Goal: Information Seeking & Learning: Check status

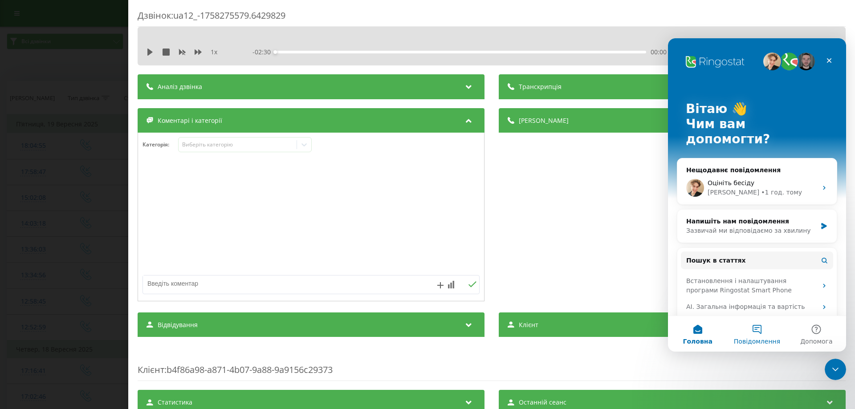
click at [764, 334] on button "Повідомлення" at bounding box center [756, 334] width 59 height 36
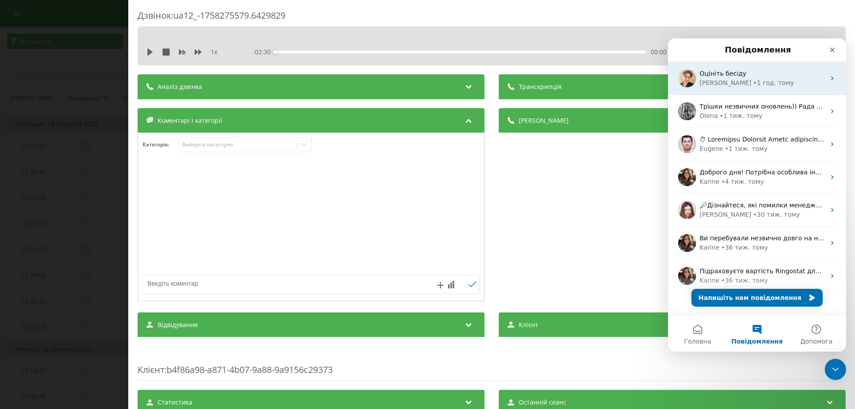
click at [753, 85] on div "• 1 год. тому" at bounding box center [773, 82] width 41 height 9
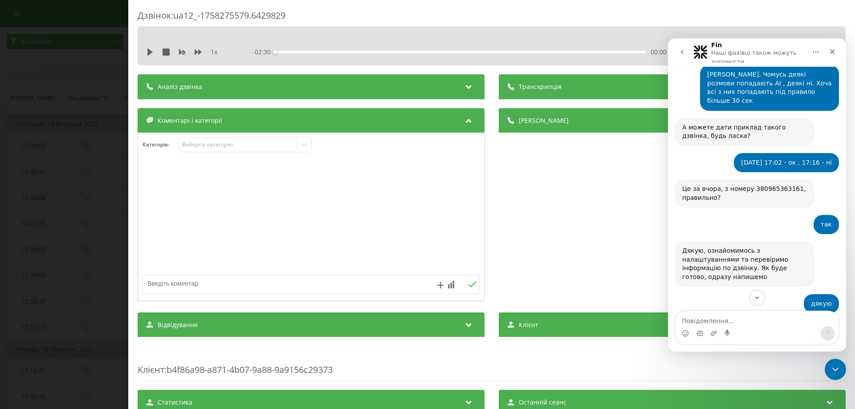
scroll to position [440, 0]
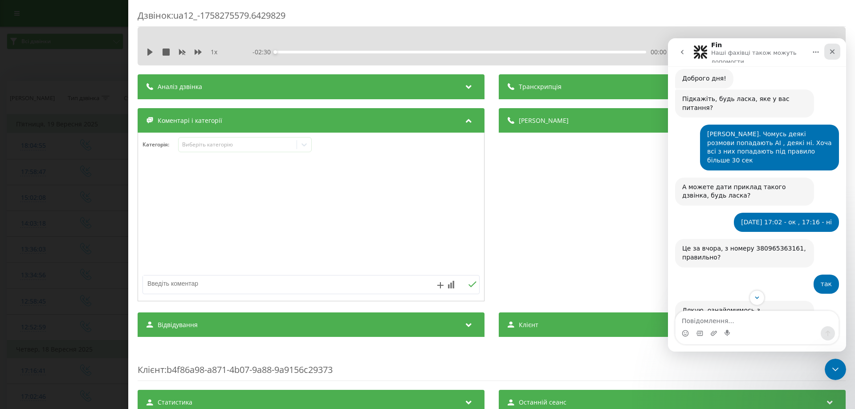
click at [832, 54] on icon "Закрити" at bounding box center [831, 51] width 7 height 7
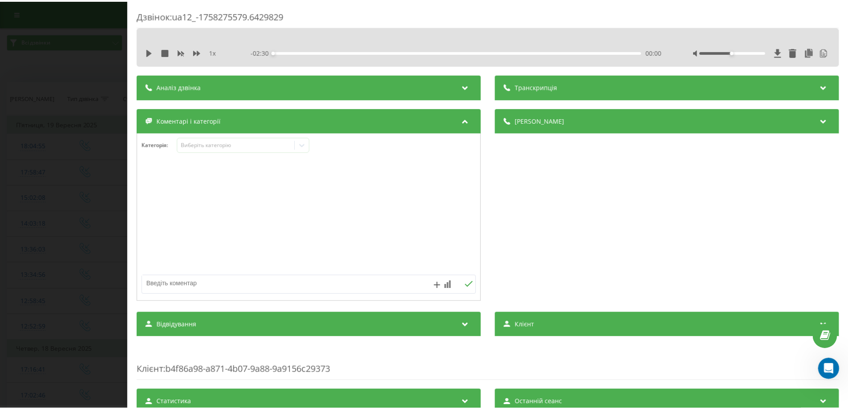
scroll to position [1998, 0]
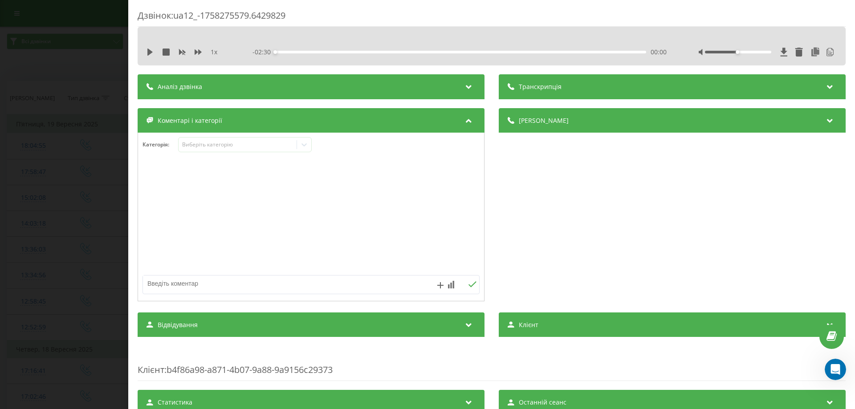
click at [93, 86] on div "Дзвінок : ua12_-1758275579.6429829 1 x - 02:30 00:00 00:00 Транскрипція 00:00 Д…" at bounding box center [427, 204] width 855 height 409
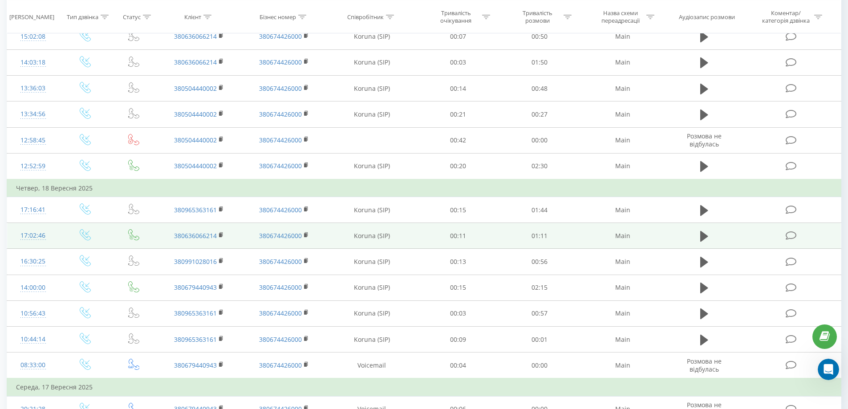
scroll to position [178, 0]
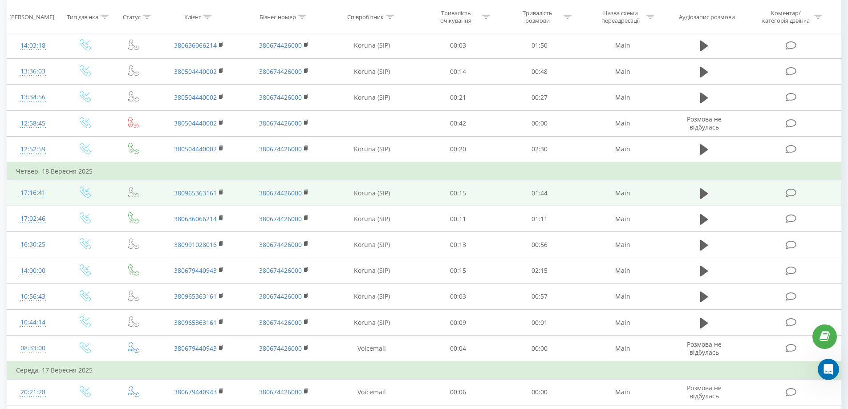
click at [788, 196] on icon at bounding box center [791, 192] width 11 height 9
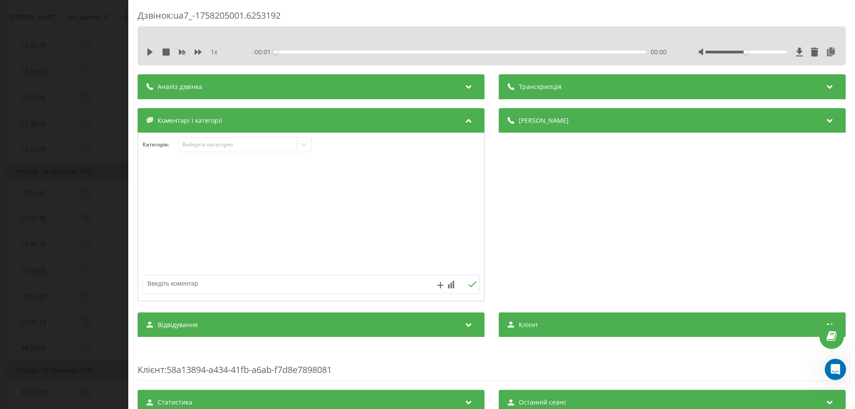
click at [332, 82] on div "Аналіз дзвінка" at bounding box center [311, 86] width 347 height 25
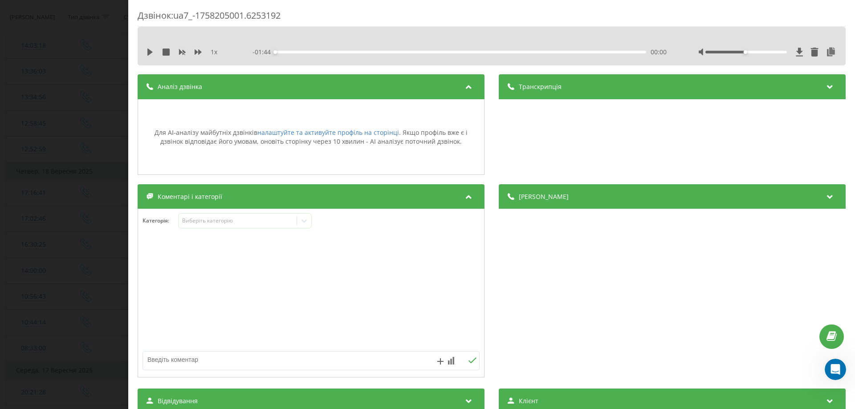
click at [120, 24] on div "Дзвінок : ua7_-1758205001.6253192 1 x - 01:44 00:00 00:00 Транскрипція Для AI-а…" at bounding box center [427, 204] width 855 height 409
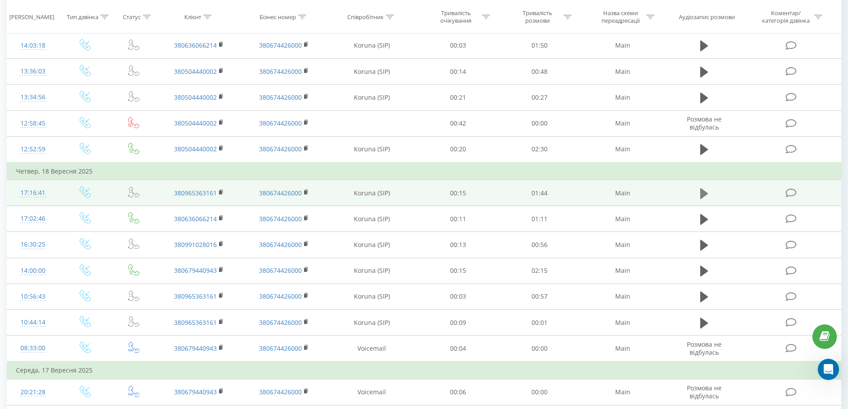
click at [702, 192] on icon at bounding box center [704, 193] width 8 height 11
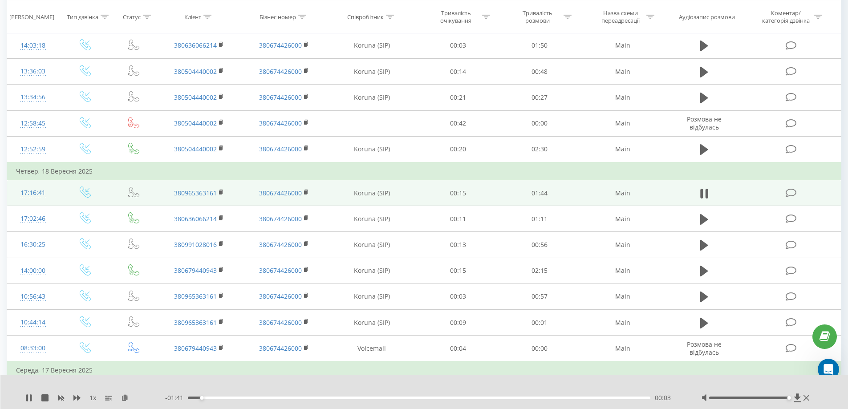
click at [786, 398] on div at bounding box center [749, 398] width 80 height 3
click at [93, 399] on span "1 x" at bounding box center [92, 397] width 7 height 9
click at [78, 396] on icon at bounding box center [76, 397] width 7 height 5
click at [77, 398] on icon at bounding box center [76, 397] width 7 height 5
click at [46, 397] on icon at bounding box center [44, 397] width 7 height 7
